Goal: Task Accomplishment & Management: Manage account settings

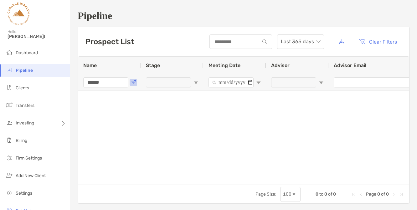
click at [135, 86] on div "******" at bounding box center [109, 82] width 63 height 17
click at [132, 82] on span "Open Filter Menu" at bounding box center [133, 82] width 5 height 5
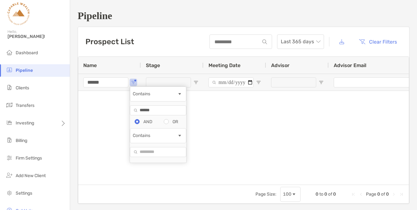
click at [161, 115] on input "******" at bounding box center [158, 110] width 56 height 10
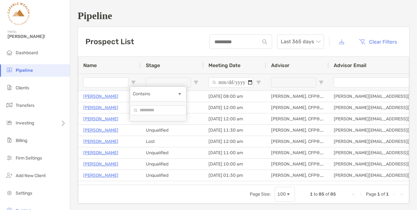
click at [155, 40] on div "Prospect List Last 365 days Clear Filters" at bounding box center [243, 41] width 331 height 29
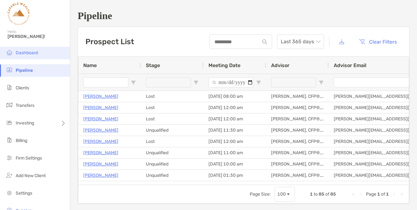
click at [39, 50] on li "Dashboard" at bounding box center [35, 53] width 70 height 13
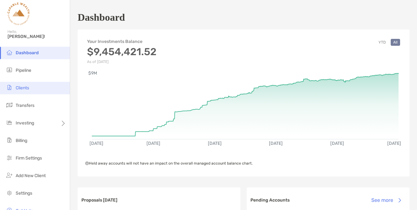
click at [30, 87] on li "Clients" at bounding box center [35, 88] width 70 height 13
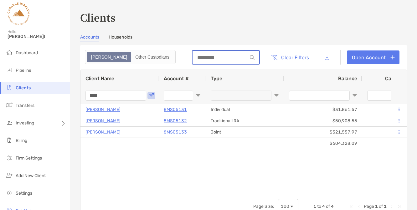
click at [212, 58] on input at bounding box center [219, 57] width 55 height 5
click at [124, 96] on input "****" at bounding box center [115, 95] width 61 height 10
type input "*"
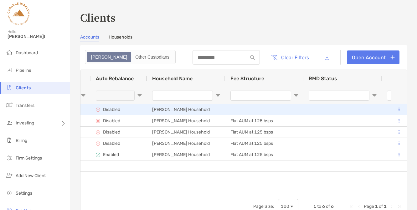
type input "******"
click at [401, 107] on button at bounding box center [399, 109] width 6 height 6
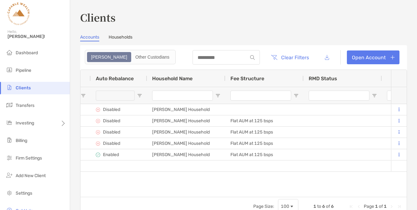
click at [292, 179] on div "$724,530.64 $15,991.78 Josh Chiappone 8MS05098 Joint $300 $300 0% 0% Completed …" at bounding box center [235, 150] width 310 height 93
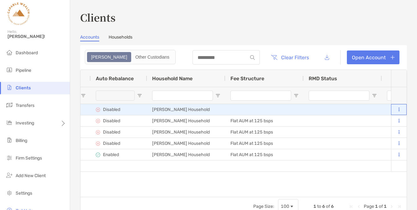
click at [399, 108] on button at bounding box center [399, 109] width 6 height 6
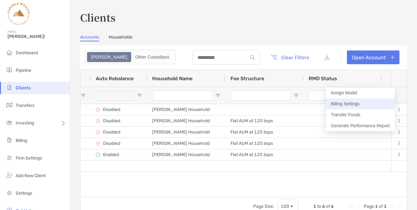
click at [358, 103] on button "Billing Settings" at bounding box center [360, 103] width 69 height 11
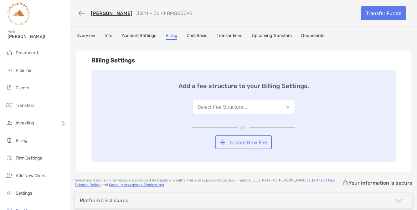
click at [289, 108] on button "Select Fee Structure..." at bounding box center [243, 107] width 103 height 14
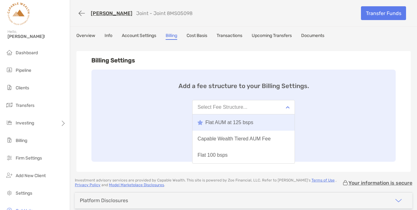
click at [256, 122] on button "Flat AUM at 125 bsps" at bounding box center [243, 122] width 102 height 16
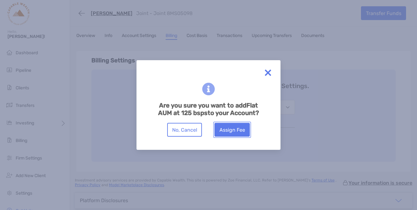
click at [229, 131] on button "Assign Fee" at bounding box center [231, 130] width 35 height 14
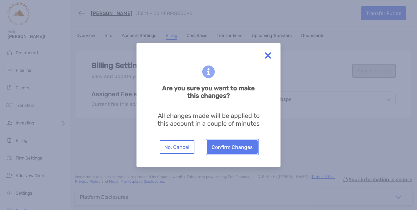
click at [227, 146] on button "Confirm Changes" at bounding box center [232, 147] width 51 height 14
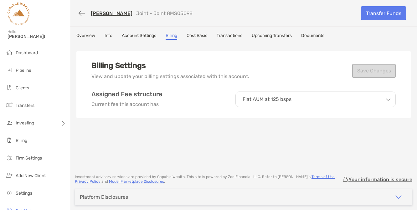
click at [104, 13] on link "[PERSON_NAME]" at bounding box center [112, 13] width 42 height 6
click at [27, 88] on span "Clients" at bounding box center [22, 87] width 13 height 5
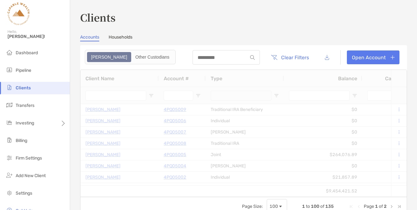
type input "******"
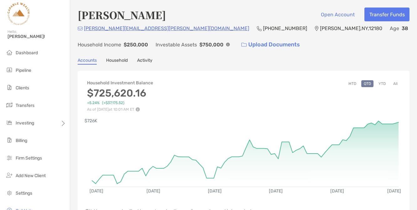
click at [383, 81] on button "YTD" at bounding box center [382, 83] width 12 height 7
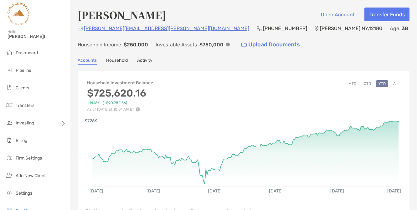
click at [396, 81] on button "All" at bounding box center [394, 83] width 9 height 7
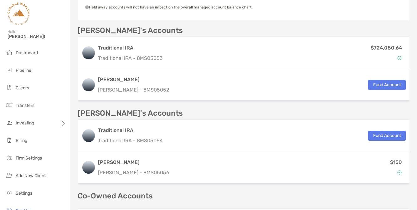
scroll to position [204, 0]
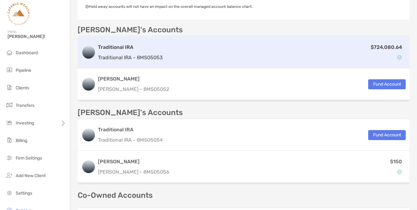
click at [163, 51] on div "Traditional IRA Traditional IRA - 8MS05053 $724,080.64" at bounding box center [244, 52] width 332 height 32
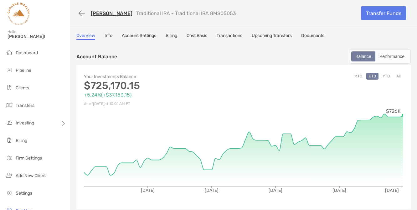
click at [112, 13] on link "[PERSON_NAME]" at bounding box center [112, 13] width 42 height 6
click at [144, 33] on link "Account Settings" at bounding box center [139, 36] width 34 height 7
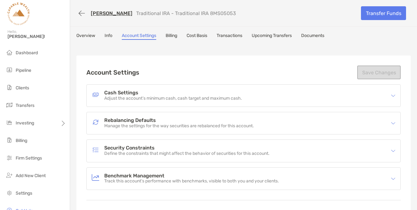
click at [134, 96] on p "Adjust the account’s minimum cash, cash target and maximum cash." at bounding box center [173, 98] width 138 height 5
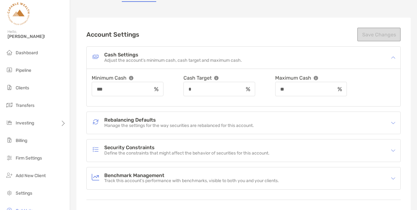
scroll to position [78, 0]
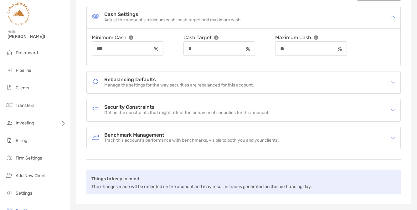
click at [141, 87] on p "Manage the settings for the way securities are rebalanced for this account." at bounding box center [179, 85] width 150 height 5
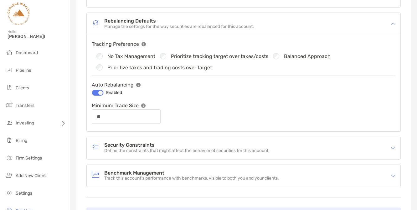
scroll to position [0, 0]
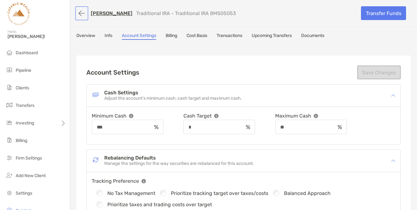
click at [80, 13] on button "button" at bounding box center [81, 14] width 11 height 12
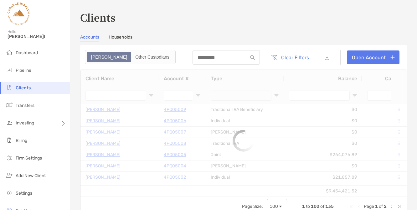
type input "******"
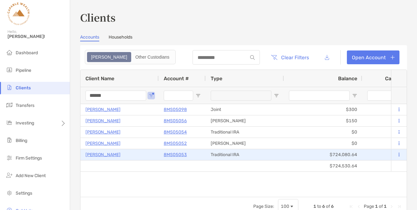
click at [113, 154] on p "[PERSON_NAME]" at bounding box center [102, 154] width 35 height 8
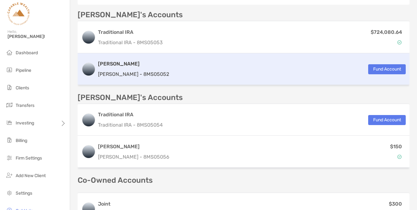
scroll to position [219, 0]
click at [142, 70] on p "Roth IRA - 8MS05052" at bounding box center [133, 74] width 71 height 8
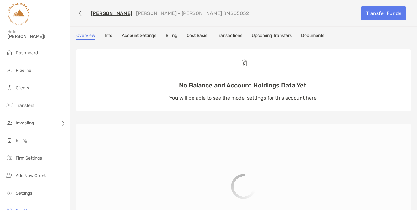
click at [134, 34] on link "Account Settings" at bounding box center [139, 36] width 34 height 7
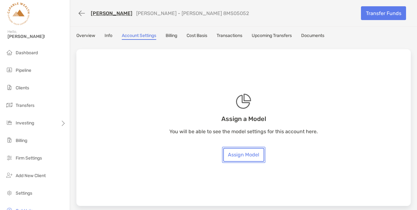
click at [236, 153] on link "Assign Model" at bounding box center [243, 155] width 41 height 14
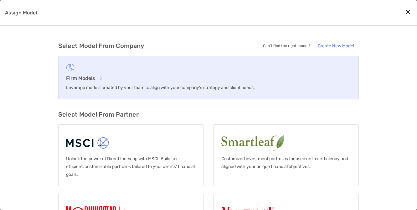
click at [164, 85] on p "Leverage models created by your team to align with your company’s strategy and …" at bounding box center [208, 88] width 285 height 8
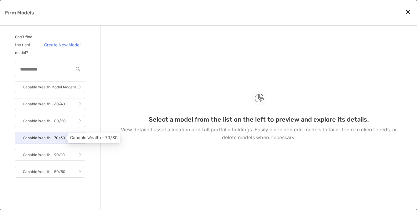
click at [63, 137] on p "Capable Wealth - 70/30" at bounding box center [44, 138] width 42 height 8
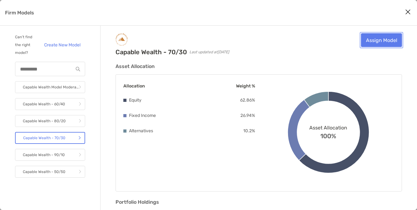
click at [372, 43] on link "Assign Model" at bounding box center [381, 40] width 41 height 14
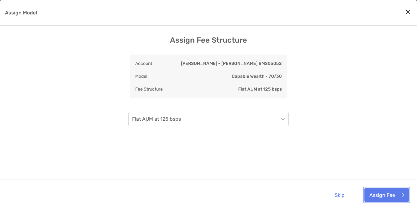
click at [376, 192] on button "Assign Fee" at bounding box center [386, 195] width 44 height 14
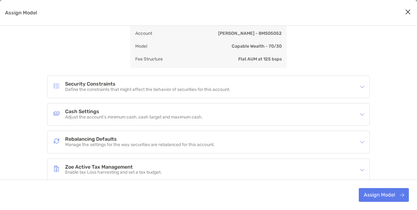
scroll to position [33, 0]
click at [156, 133] on div "Rebalancing Defaults Manage the settings for the way securities are rebalanced …" at bounding box center [209, 141] width 322 height 22
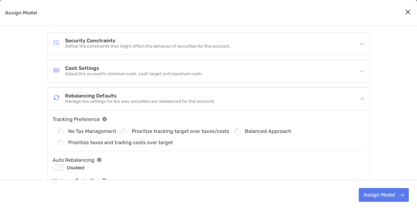
scroll to position [79, 0]
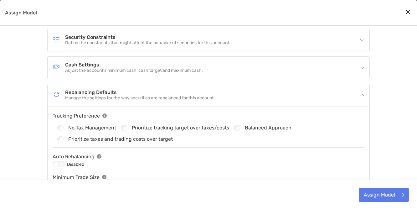
click at [60, 165] on div "Assign Model" at bounding box center [59, 164] width 12 height 6
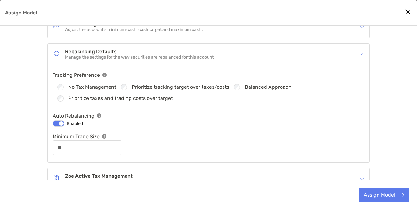
scroll to position [121, 0]
click at [380, 195] on button "Assign Model" at bounding box center [383, 195] width 50 height 14
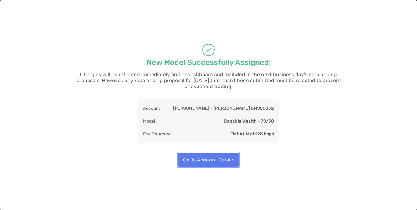
click at [222, 157] on button "Go To Account Details" at bounding box center [208, 160] width 61 height 14
type input "**"
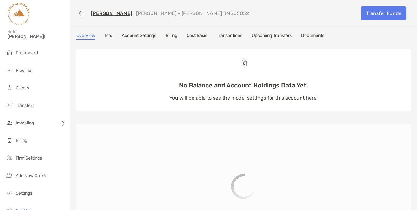
click at [108, 12] on link "[PERSON_NAME]" at bounding box center [112, 13] width 42 height 6
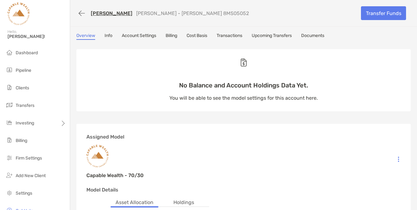
click at [102, 13] on link "[PERSON_NAME]" at bounding box center [112, 13] width 42 height 6
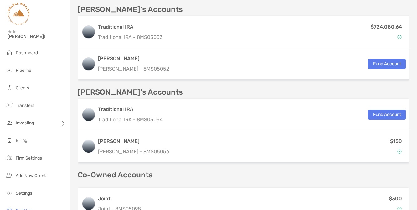
scroll to position [225, 0]
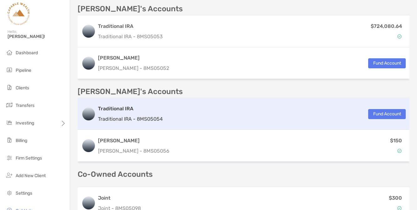
click at [142, 112] on h3 "Traditional IRA" at bounding box center [130, 109] width 65 height 8
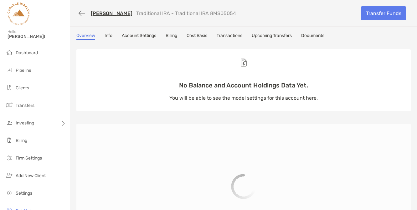
click at [136, 35] on link "Account Settings" at bounding box center [139, 36] width 34 height 7
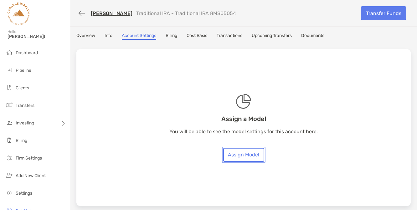
click at [246, 156] on link "Assign Model" at bounding box center [243, 155] width 41 height 14
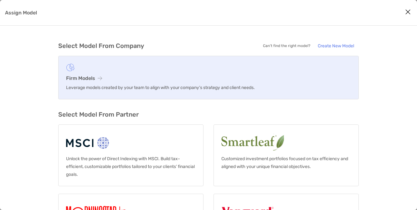
click at [168, 78] on h3 "Firm Models" at bounding box center [208, 78] width 285 height 6
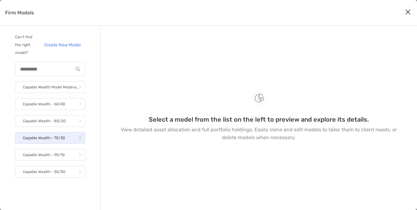
click at [65, 134] on link "Capable Wealth - 70/30" at bounding box center [50, 138] width 70 height 12
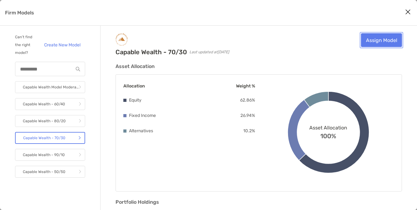
click at [391, 36] on link "Assign Model" at bounding box center [381, 40] width 41 height 14
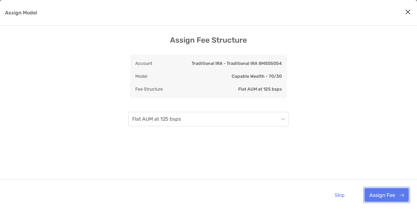
click at [379, 193] on button "Assign Fee" at bounding box center [386, 195] width 44 height 14
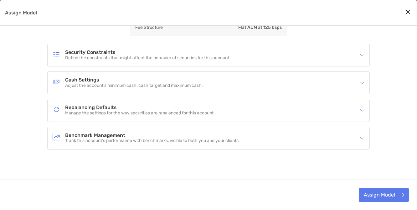
scroll to position [66, 0]
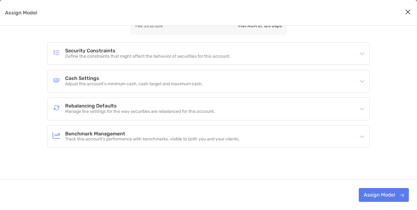
click at [142, 108] on h4 "Rebalancing Defaults" at bounding box center [140, 105] width 150 height 5
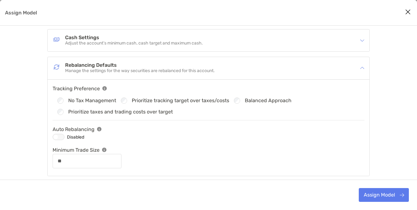
scroll to position [107, 0]
click at [60, 137] on div "Assign Model" at bounding box center [59, 136] width 12 height 6
click at [372, 195] on button "Assign Model" at bounding box center [383, 195] width 50 height 14
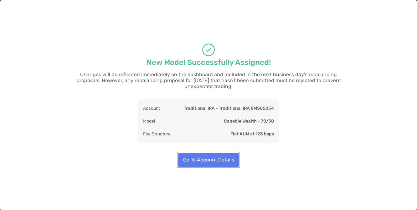
click at [227, 158] on button "Go To Account Details" at bounding box center [208, 160] width 61 height 14
type input "**"
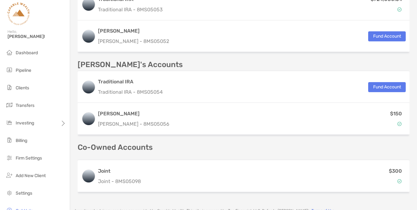
scroll to position [252, 0]
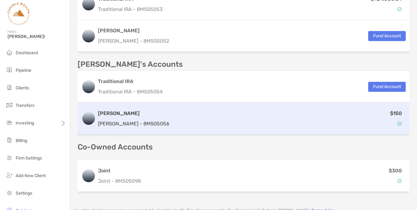
click at [172, 115] on div "$150" at bounding box center [289, 118] width 234 height 18
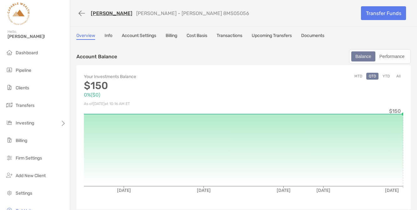
click at [140, 35] on link "Account Settings" at bounding box center [139, 36] width 34 height 7
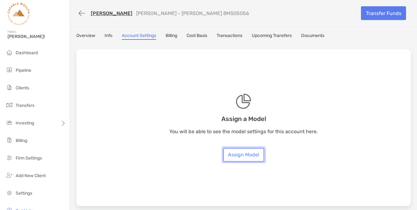
click at [246, 154] on link "Assign Model" at bounding box center [243, 155] width 41 height 14
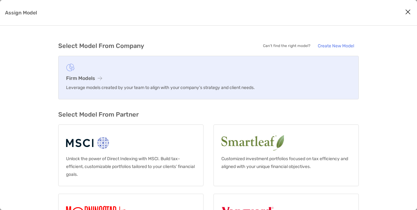
click at [133, 80] on h3 "Firm Models" at bounding box center [208, 78] width 285 height 6
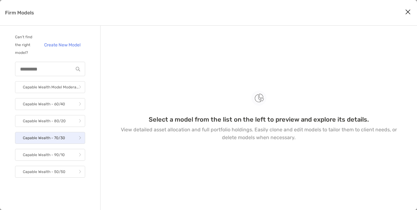
click at [63, 139] on p "Capable Wealth - 70/30" at bounding box center [44, 138] width 42 height 8
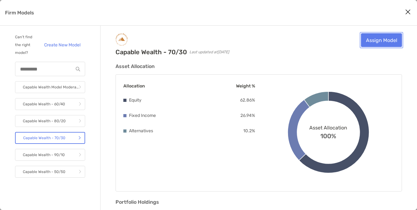
click at [376, 41] on link "Assign Model" at bounding box center [381, 40] width 41 height 14
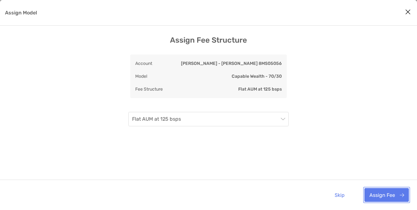
click at [381, 195] on button "Assign Fee" at bounding box center [386, 195] width 44 height 14
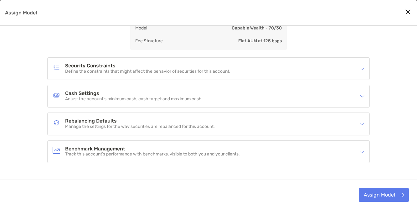
scroll to position [52, 0]
click at [163, 121] on h4 "Rebalancing Defaults" at bounding box center [140, 120] width 150 height 5
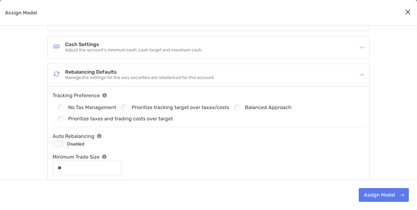
scroll to position [101, 0]
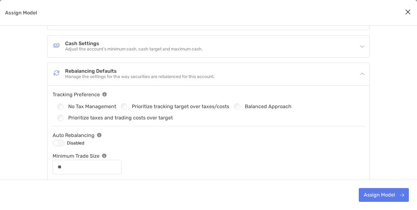
click at [63, 144] on div "Assign Model" at bounding box center [59, 143] width 12 height 6
click at [388, 201] on button "Assign Model" at bounding box center [383, 195] width 50 height 14
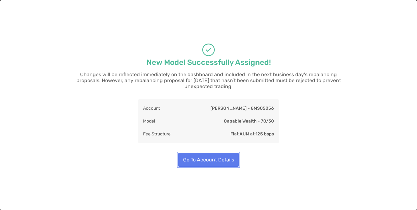
click at [231, 157] on button "Go To Account Details" at bounding box center [208, 160] width 61 height 14
type input "**"
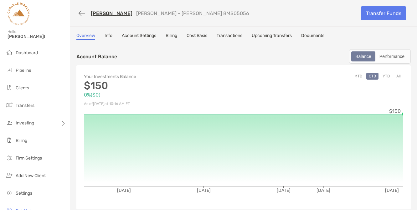
click at [102, 13] on link "[PERSON_NAME]" at bounding box center [112, 13] width 42 height 6
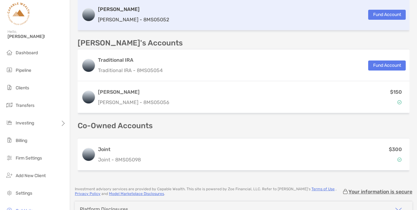
scroll to position [297, 0]
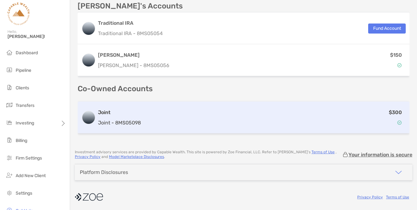
click at [151, 115] on div "$300" at bounding box center [274, 117] width 262 height 18
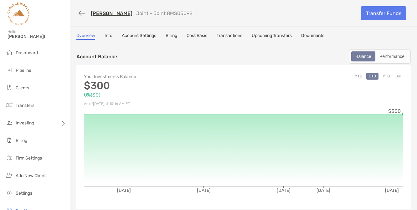
click at [136, 33] on link "Account Settings" at bounding box center [139, 36] width 34 height 7
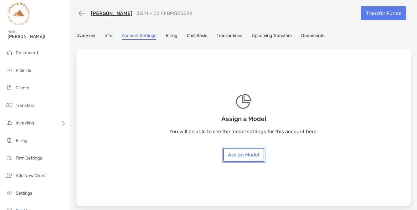
click at [236, 152] on link "Assign Model" at bounding box center [243, 155] width 41 height 14
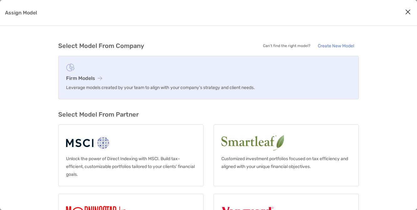
click at [151, 74] on link "Firm Models Leverage models created by your team to align with your company’s s…" at bounding box center [208, 77] width 300 height 43
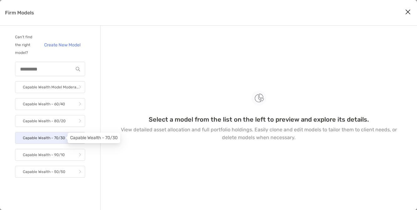
click at [63, 136] on p "Capable Wealth - 70/30" at bounding box center [44, 138] width 42 height 8
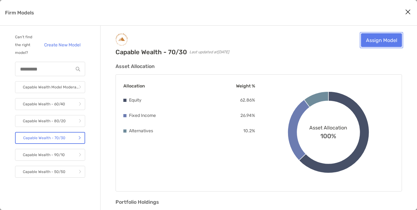
click at [377, 40] on link "Assign Model" at bounding box center [381, 40] width 41 height 14
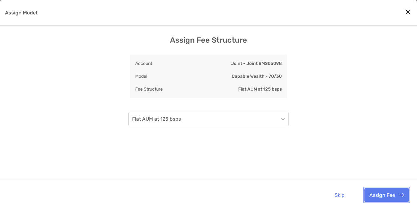
click at [380, 193] on button "Assign Fee" at bounding box center [386, 195] width 44 height 14
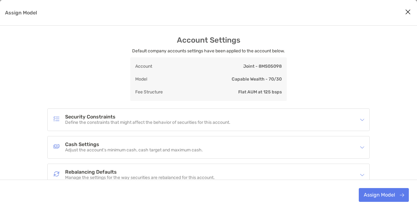
scroll to position [35, 0]
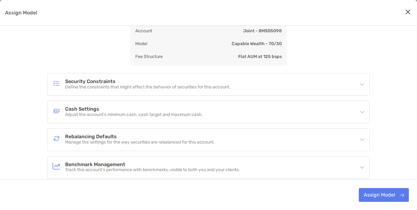
click at [164, 134] on div "Rebalancing Defaults Manage the settings for the way securities are rebalanced …" at bounding box center [204, 139] width 303 height 14
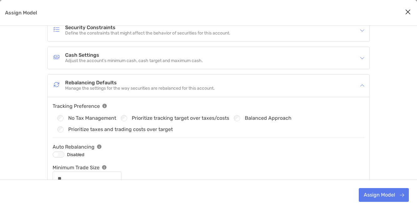
scroll to position [90, 0]
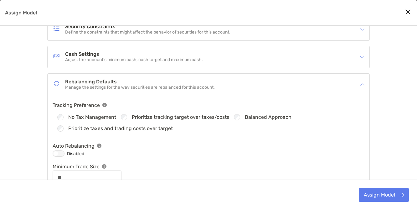
click at [59, 155] on div "Assign Model" at bounding box center [59, 153] width 12 height 6
click at [387, 192] on button "Assign Model" at bounding box center [383, 195] width 50 height 14
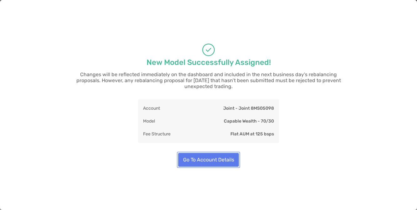
click at [226, 156] on button "Go To Account Details" at bounding box center [208, 160] width 61 height 14
type input "**"
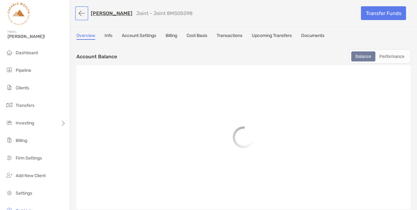
click at [81, 12] on button "button" at bounding box center [81, 14] width 11 height 12
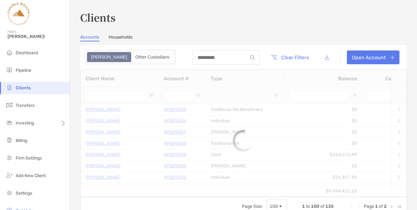
type input "******"
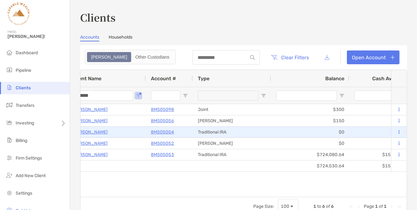
scroll to position [0, 19]
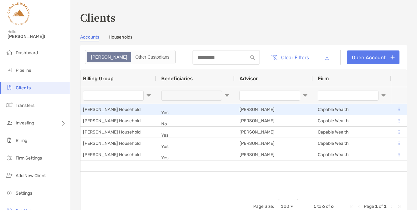
click at [399, 110] on button at bounding box center [399, 109] width 6 height 6
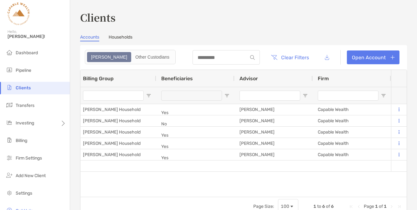
click at [316, 185] on div "Josh Chiappone 8MS05098 Joint $300 $300 0% 0% Completed Capable Wealth - 70/30 …" at bounding box center [235, 150] width 310 height 93
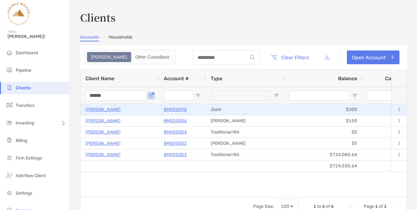
click at [110, 109] on p "[PERSON_NAME]" at bounding box center [102, 109] width 35 height 8
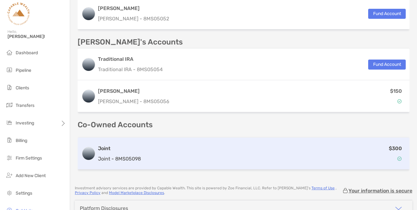
click at [145, 150] on div "$300" at bounding box center [274, 153] width 262 height 18
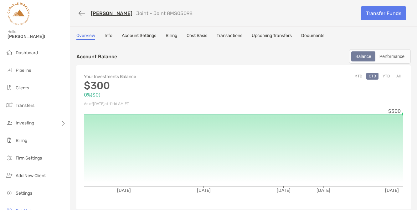
click at [274, 36] on link "Upcoming Transfers" at bounding box center [271, 36] width 40 height 7
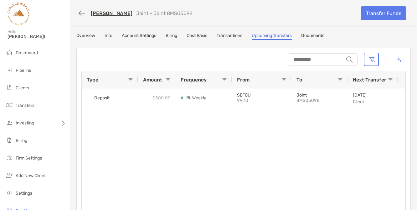
click at [101, 13] on link "[PERSON_NAME]" at bounding box center [112, 13] width 42 height 6
click at [102, 13] on link "[PERSON_NAME]" at bounding box center [112, 13] width 42 height 6
click at [116, 14] on link "[PERSON_NAME]" at bounding box center [112, 13] width 42 height 6
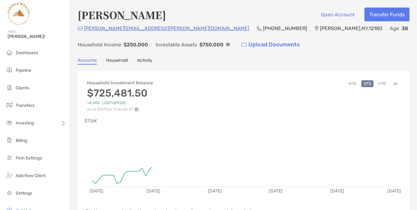
click at [149, 60] on link "Activity" at bounding box center [144, 61] width 15 height 7
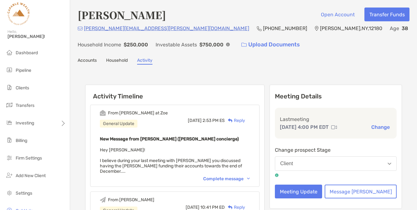
click at [81, 59] on link "Accounts" at bounding box center [87, 61] width 19 height 7
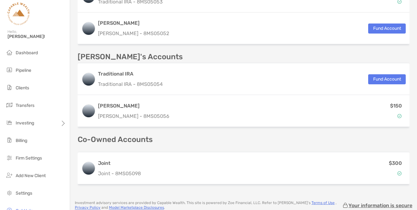
scroll to position [260, 0]
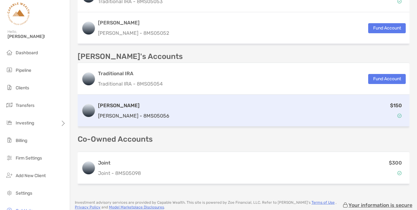
click at [172, 108] on div "$150" at bounding box center [289, 110] width 234 height 18
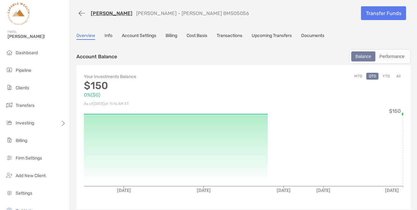
click at [283, 36] on link "Upcoming Transfers" at bounding box center [271, 36] width 40 height 7
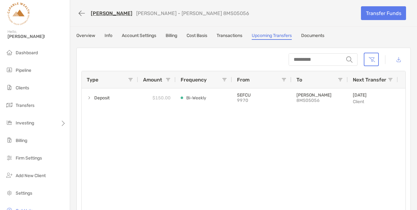
click at [99, 14] on link "[PERSON_NAME]" at bounding box center [112, 13] width 42 height 6
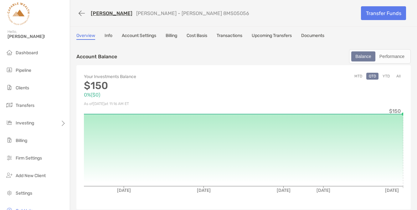
click at [101, 13] on link "[PERSON_NAME]" at bounding box center [112, 13] width 42 height 6
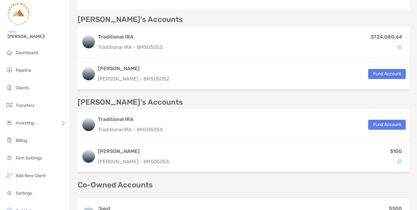
scroll to position [215, 0]
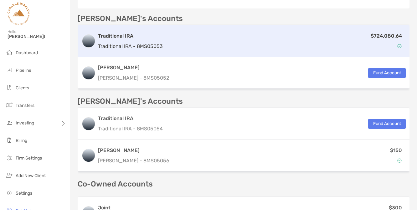
click at [178, 43] on div "$724,080.64" at bounding box center [285, 41] width 240 height 18
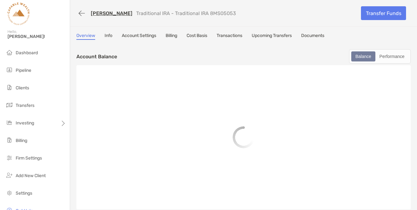
click at [272, 35] on link "Upcoming Transfers" at bounding box center [271, 36] width 40 height 7
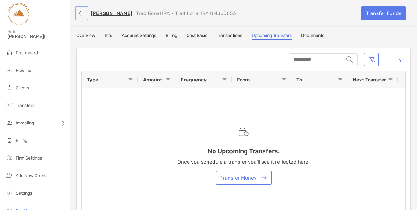
click at [81, 14] on button "button" at bounding box center [81, 14] width 11 height 12
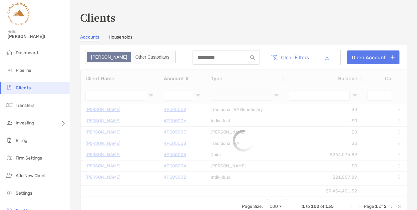
type input "******"
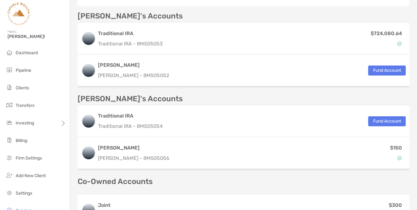
scroll to position [215, 0]
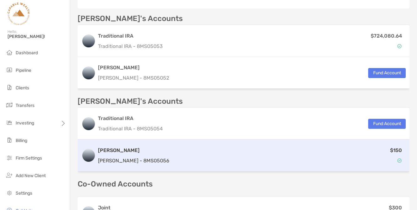
click at [149, 153] on div "[PERSON_NAME] [PERSON_NAME] - 8MS05056 $150" at bounding box center [244, 155] width 332 height 32
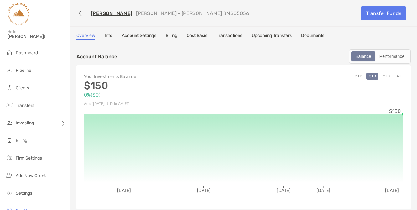
click at [145, 35] on link "Account Settings" at bounding box center [139, 36] width 34 height 7
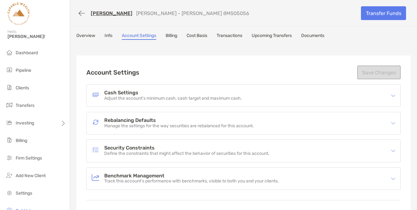
click at [131, 125] on p "Manage the settings for the way securities are rebalanced for this account." at bounding box center [179, 125] width 150 height 5
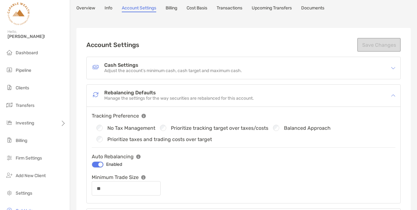
scroll to position [35, 0]
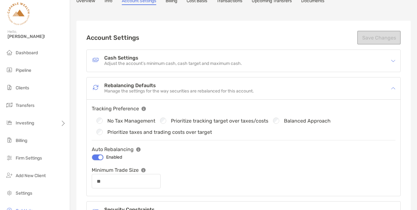
click at [100, 157] on div at bounding box center [98, 157] width 12 height 6
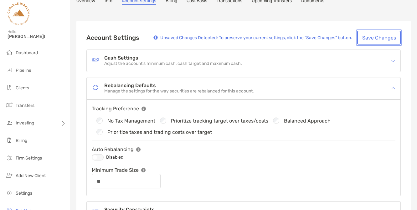
click at [376, 39] on button "Save Changes" at bounding box center [378, 38] width 43 height 14
type input "**"
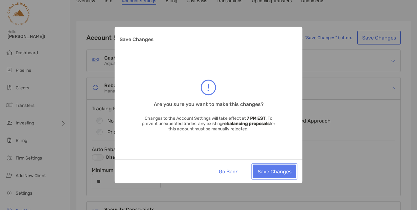
click at [274, 172] on button "Save Changes" at bounding box center [273, 171] width 43 height 14
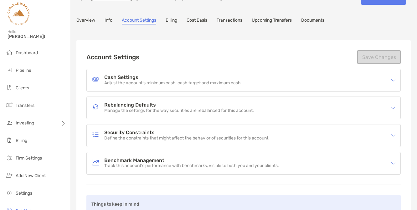
scroll to position [0, 0]
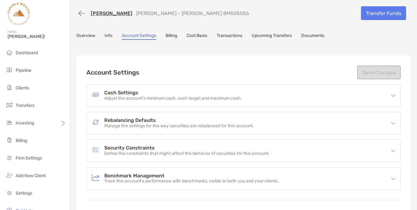
click at [90, 35] on link "Overview" at bounding box center [85, 36] width 19 height 7
